Goal: Navigation & Orientation: Find specific page/section

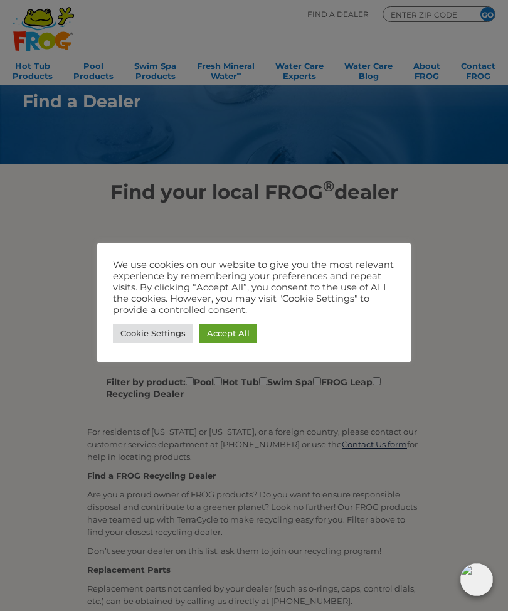
click at [394, 274] on div "We use cookies on our website to give you the most relevant experience by remem…" at bounding box center [254, 287] width 282 height 56
click at [402, 271] on div "We use cookies on our website to give you the most relevant experience by remem…" at bounding box center [254, 303] width 314 height 119
click at [362, 321] on div "Cookie Settings Accept All" at bounding box center [254, 334] width 282 height 26
click at [357, 329] on div "Cookie Settings Accept All" at bounding box center [254, 334] width 282 height 26
click at [145, 338] on link "Cookie Settings" at bounding box center [153, 333] width 80 height 19
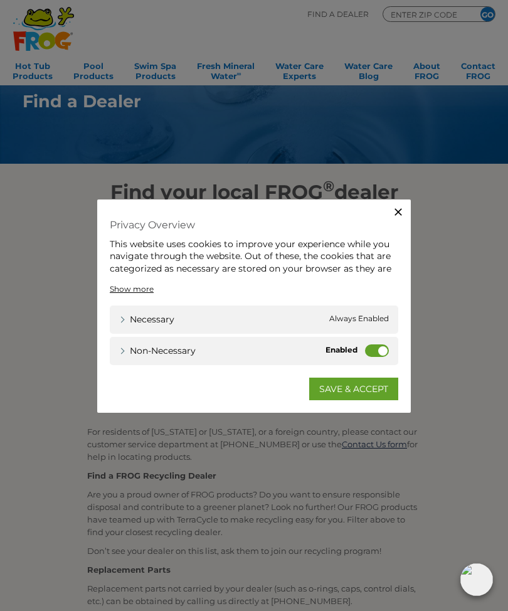
click at [400, 215] on icon "button" at bounding box center [398, 211] width 13 height 13
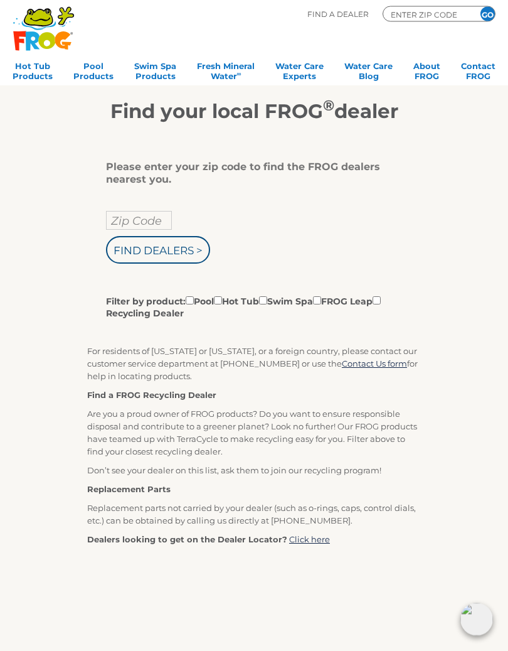
scroll to position [82, 0]
click at [139, 222] on input "Zip Code" at bounding box center [139, 219] width 66 height 19
type input "15024"
click at [174, 256] on input "Find Dealers >" at bounding box center [158, 249] width 104 height 28
click at [189, 304] on input "Filter by product: Pool Hot Tub Swim Spa FROG Leap Recycling Dealer" at bounding box center [190, 300] width 8 height 8
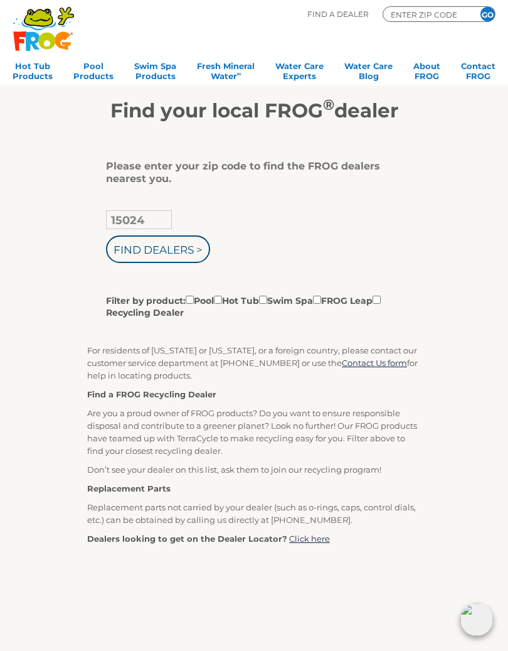
checkbox input "true"
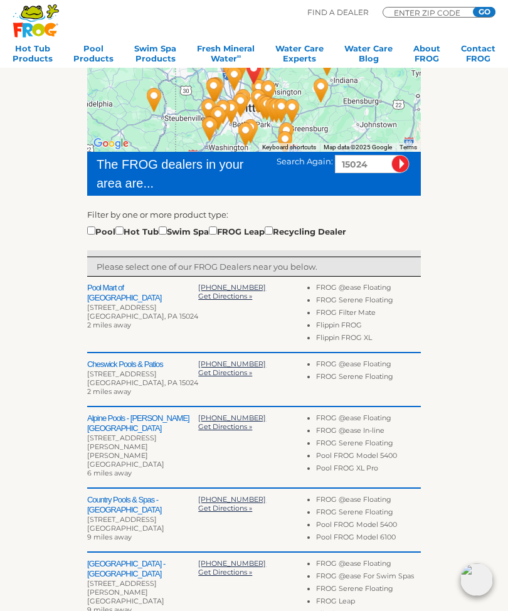
scroll to position [192, 0]
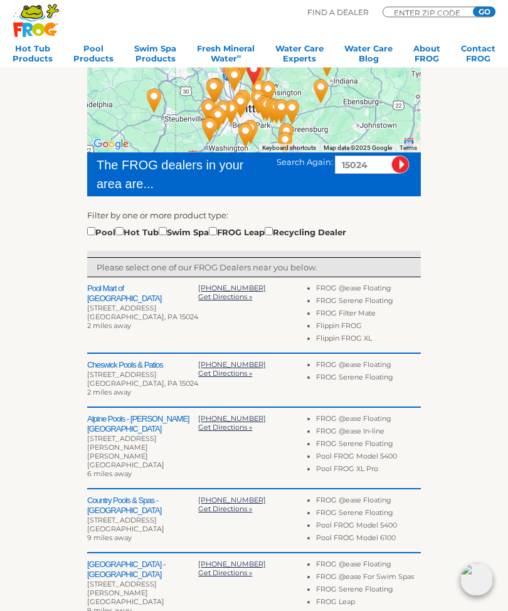
click at [87, 233] on input "checkbox" at bounding box center [91, 232] width 8 height 8
checkbox input "true"
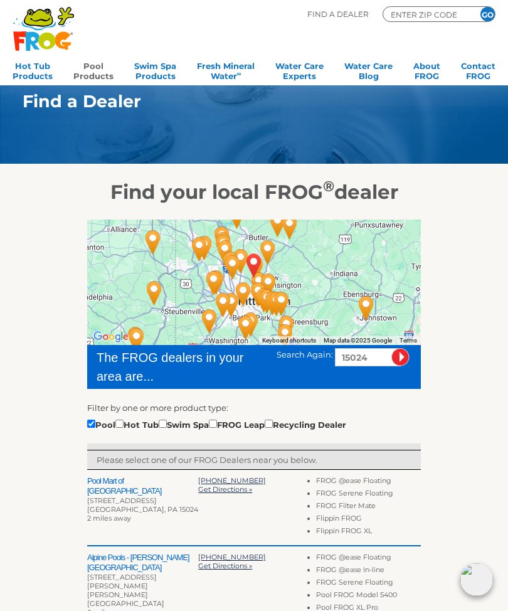
click at [90, 67] on link "Pool Products" at bounding box center [93, 69] width 40 height 25
